Goal: Task Accomplishment & Management: Use online tool/utility

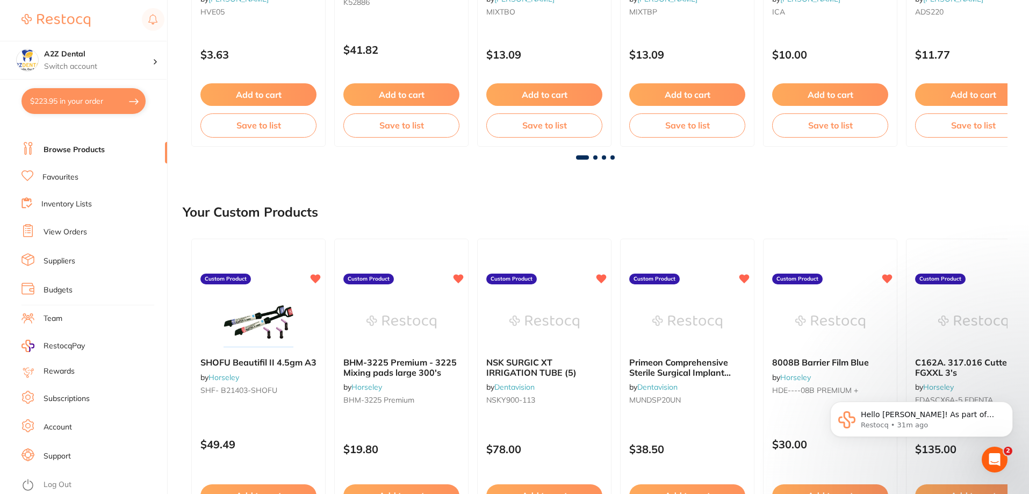
scroll to position [645, 0]
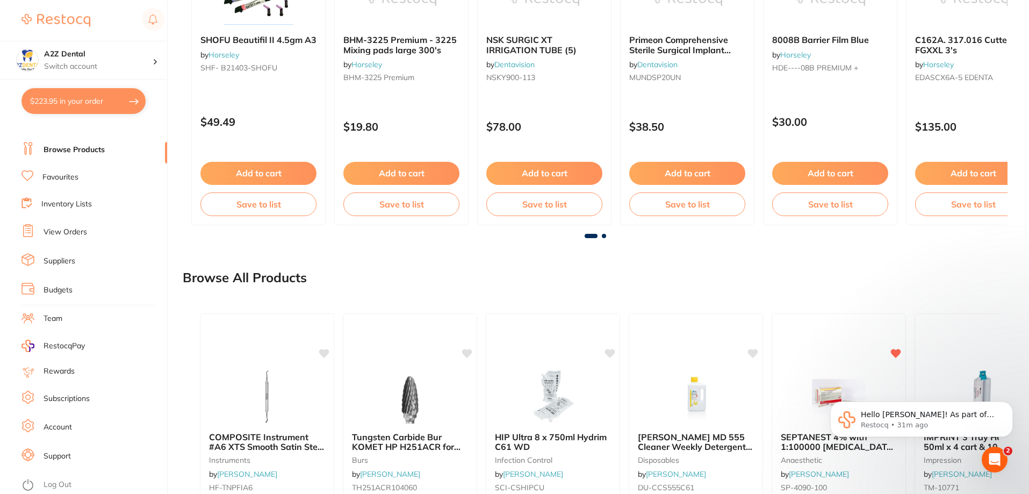
click at [51, 485] on link "Log Out" at bounding box center [58, 484] width 28 height 11
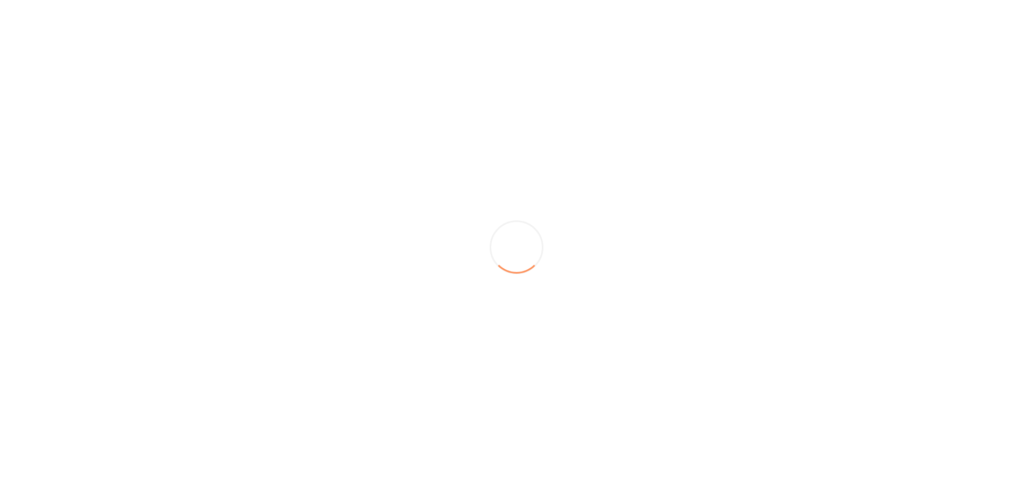
scroll to position [0, 0]
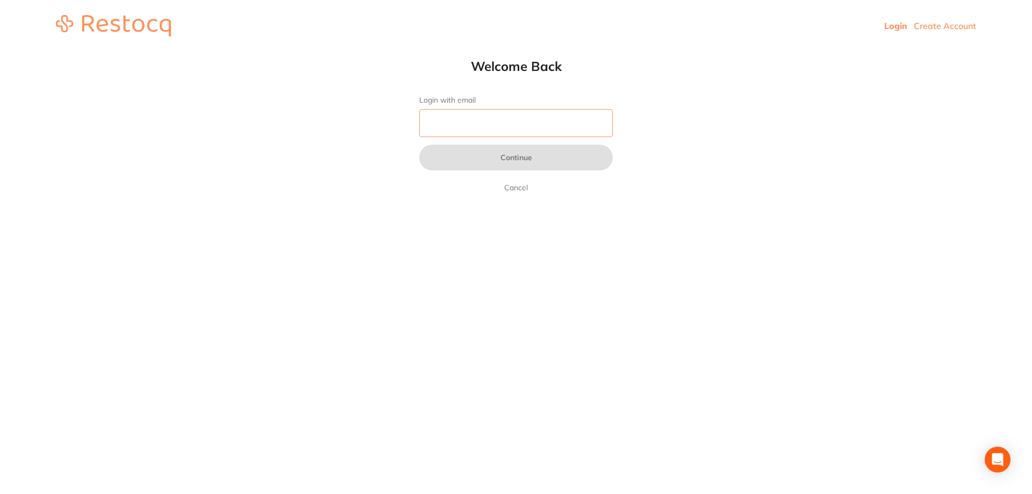
click at [503, 121] on input "Login with email" at bounding box center [515, 123] width 193 height 28
type input "[EMAIL_ADDRESS][DOMAIN_NAME]"
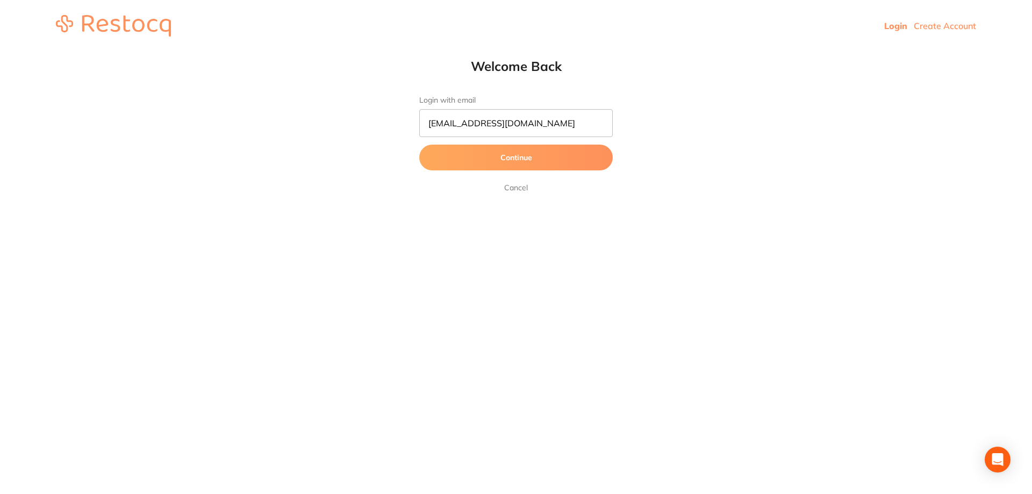
click at [518, 155] on button "Continue" at bounding box center [515, 158] width 193 height 26
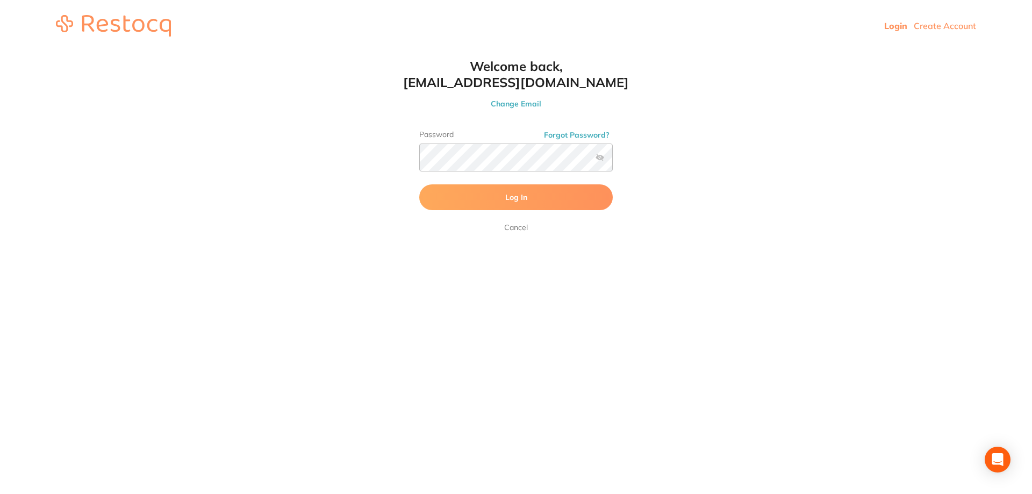
click at [504, 197] on button "Log In" at bounding box center [515, 197] width 193 height 26
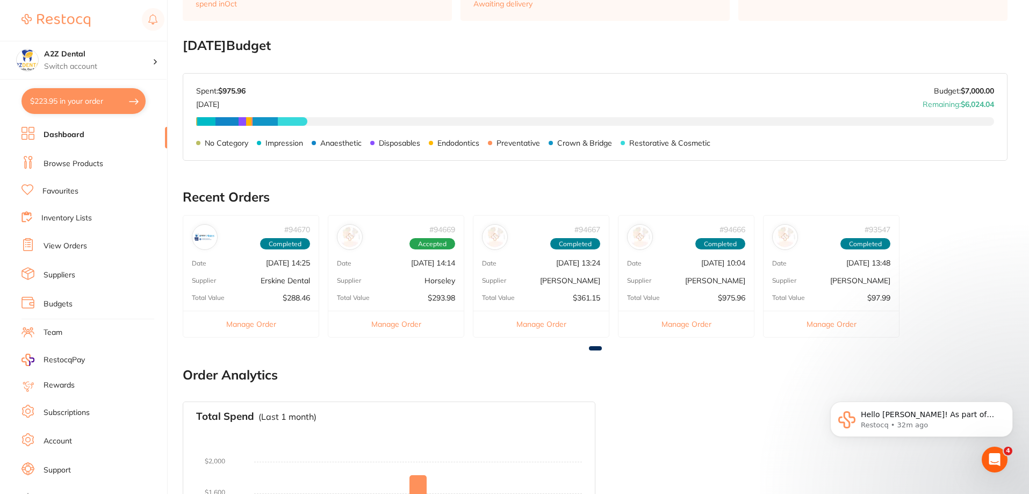
scroll to position [161, 0]
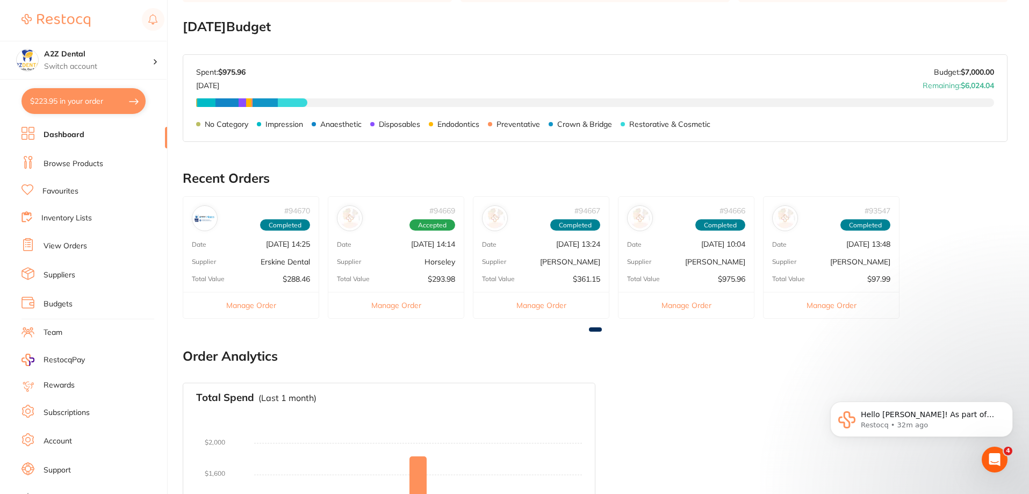
click at [63, 217] on link "Inventory Lists" at bounding box center [66, 218] width 51 height 11
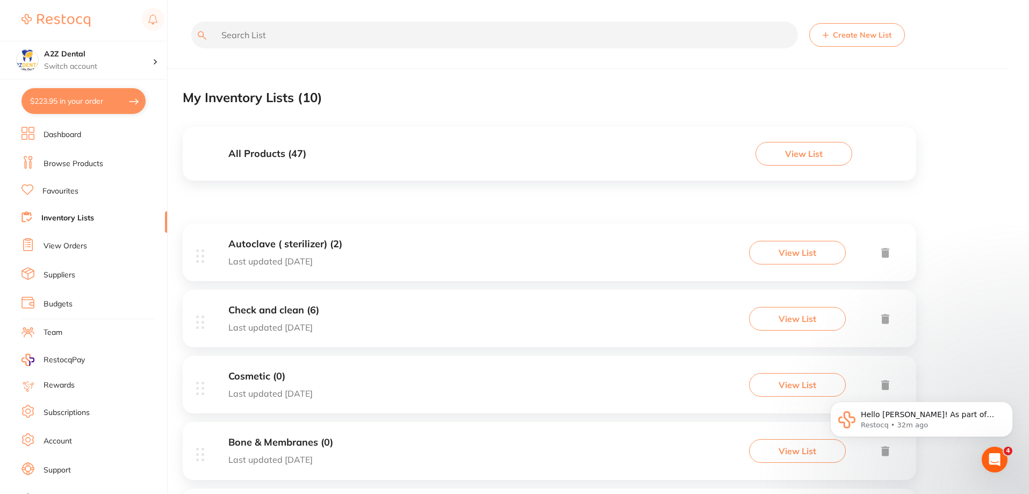
click at [46, 277] on link "Suppliers" at bounding box center [60, 275] width 32 height 11
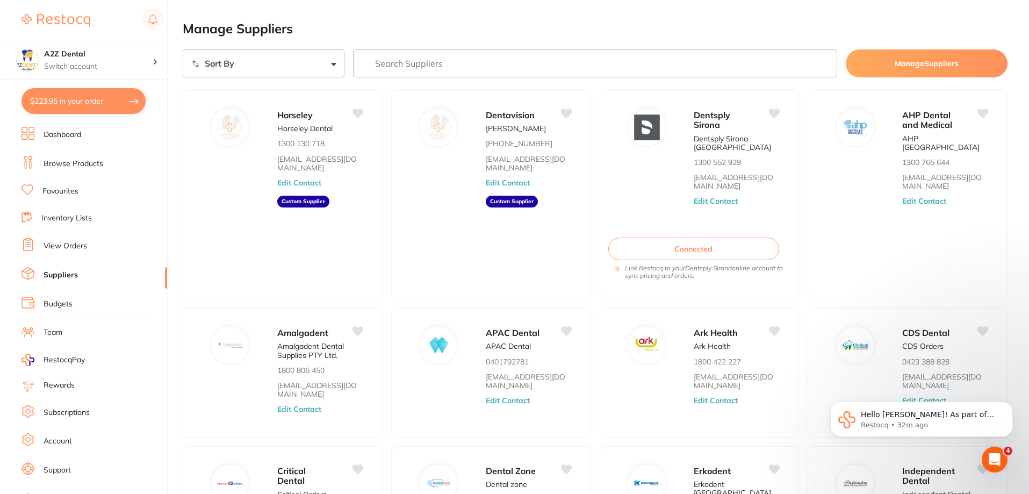
click at [65, 244] on link "View Orders" at bounding box center [66, 246] width 44 height 11
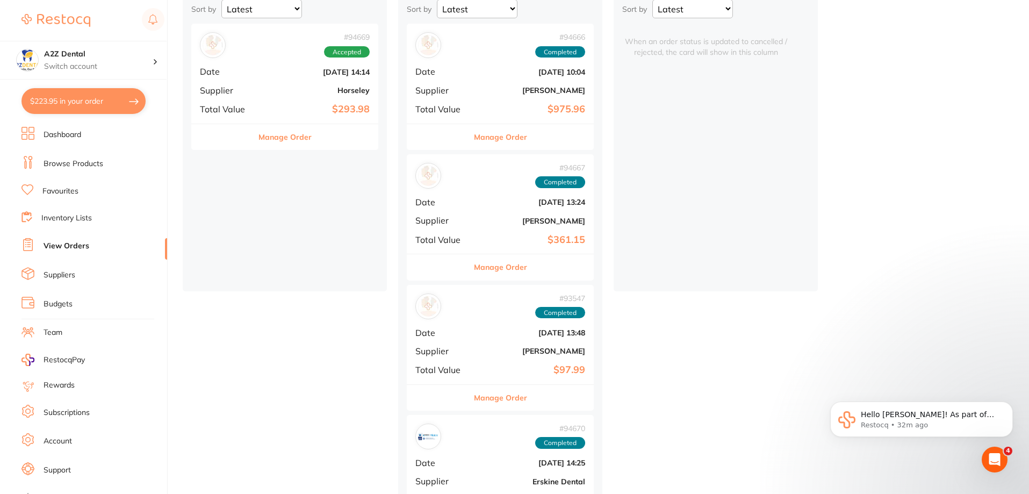
scroll to position [107, 0]
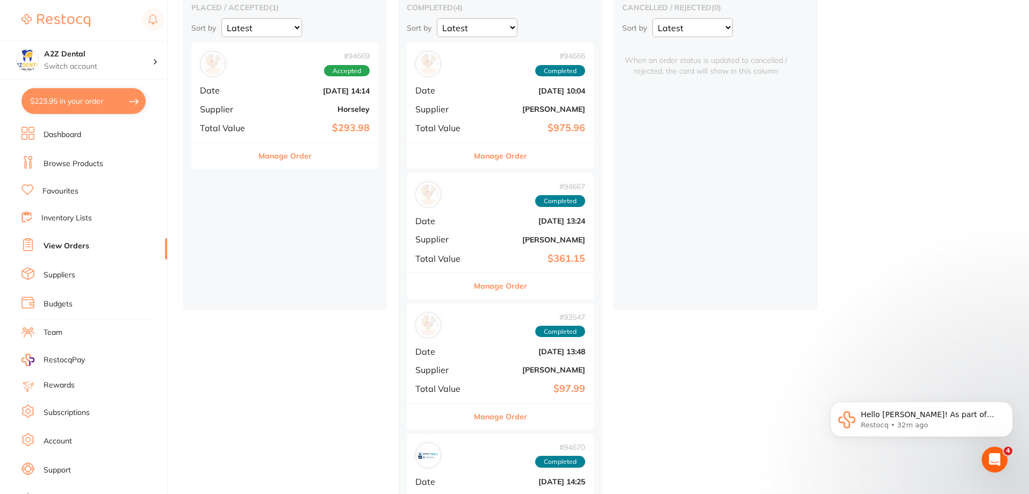
click at [284, 157] on button "Manage Order" at bounding box center [284, 156] width 53 height 26
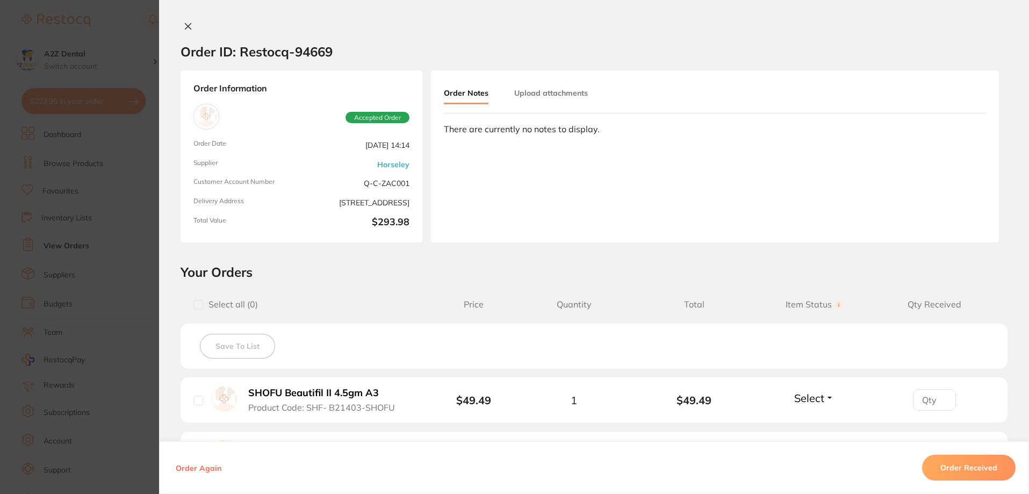
click at [186, 27] on icon at bounding box center [188, 27] width 6 height 6
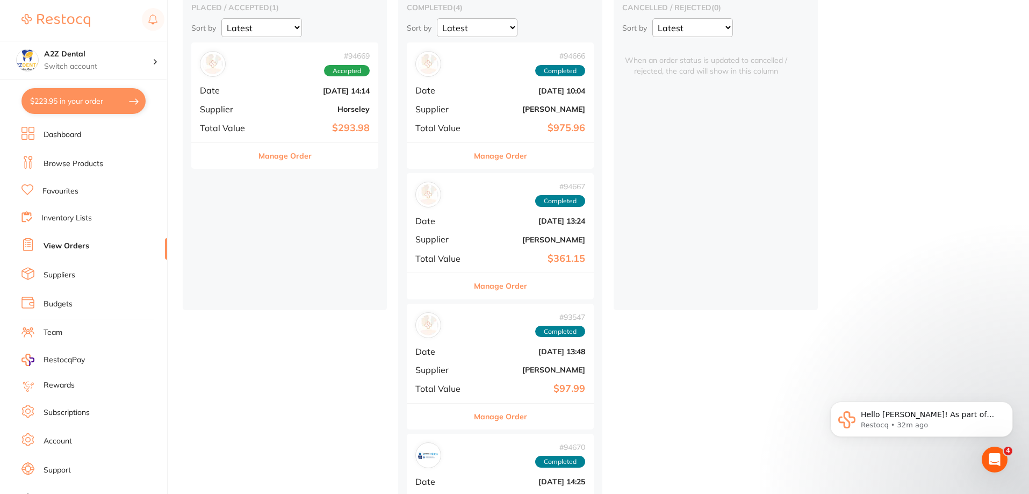
click at [67, 218] on link "Inventory Lists" at bounding box center [66, 218] width 51 height 11
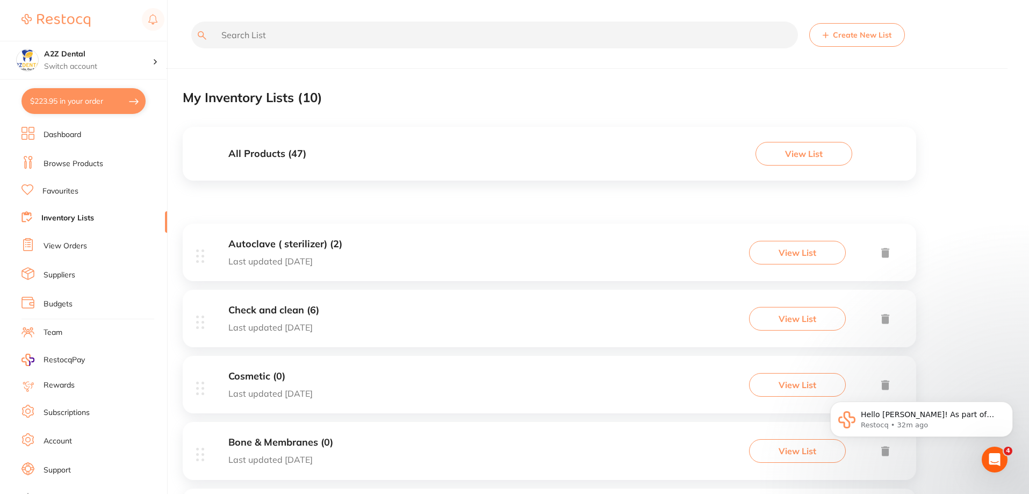
click at [280, 307] on h3 "Check and clean (6)" at bounding box center [273, 310] width 91 height 11
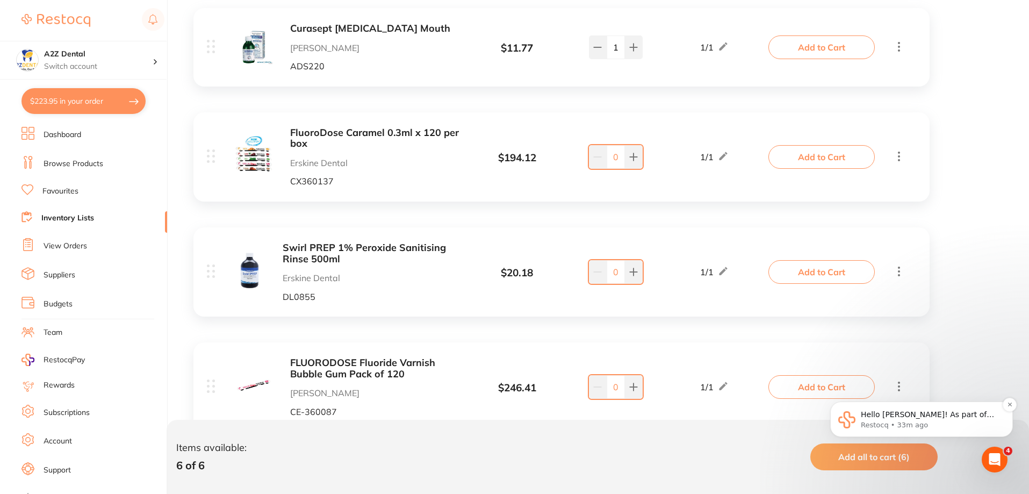
click at [910, 420] on p "Restocq • 33m ago" at bounding box center [930, 425] width 139 height 10
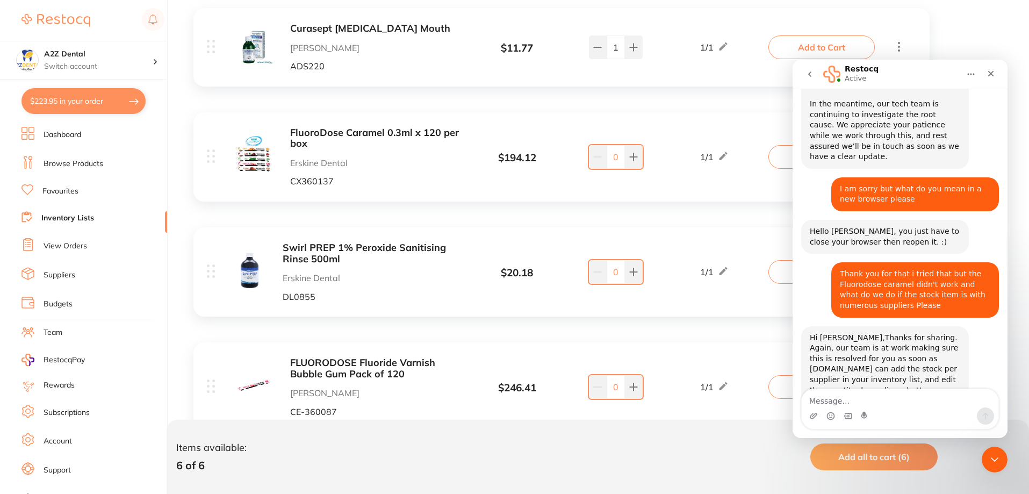
scroll to position [1848, 0]
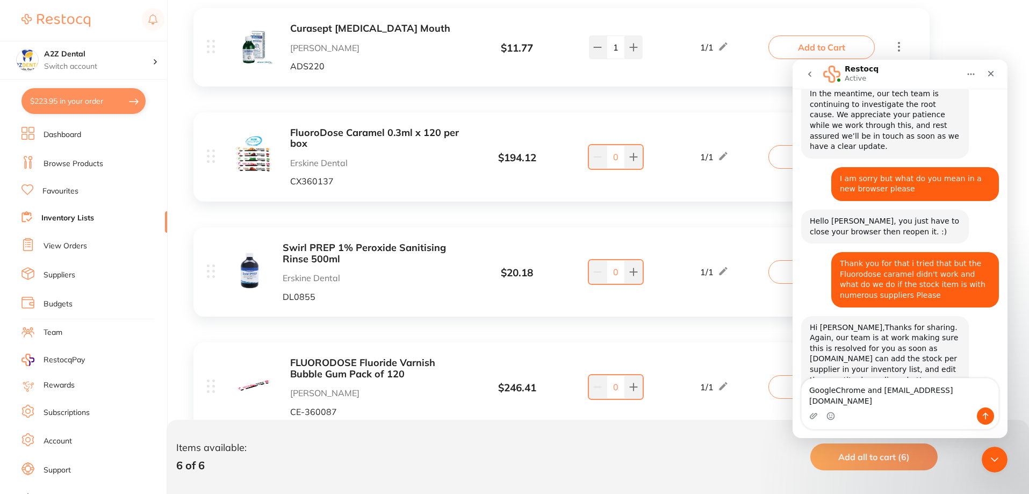
type textarea "GoogleChrome and leonieandscott@bigpond.com"
click at [985, 413] on icon "Send a message…" at bounding box center [986, 416] width 6 height 7
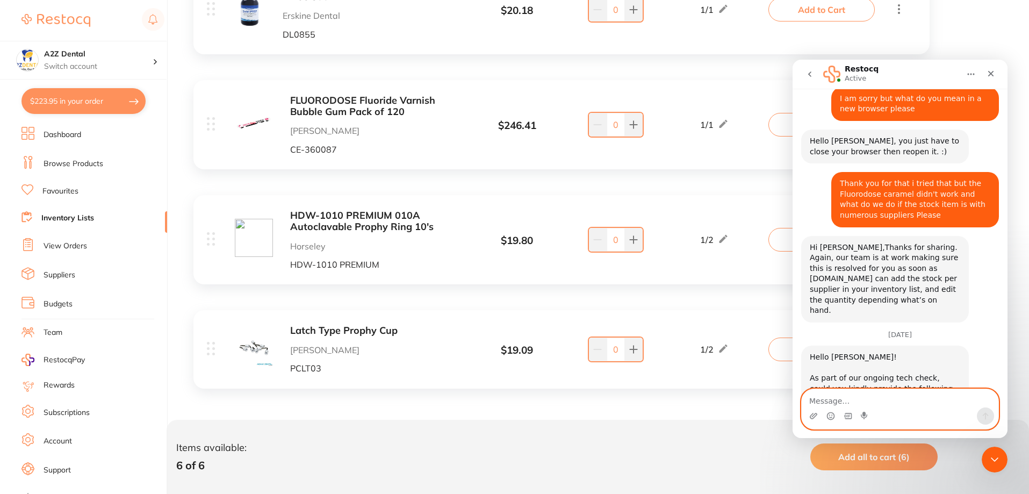
scroll to position [1944, 0]
